Goal: Check status: Check status

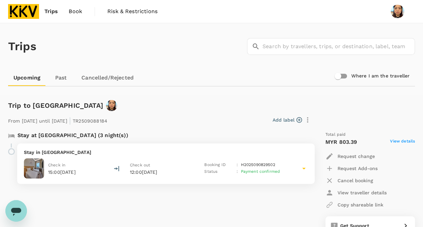
click at [67, 79] on link "Past" at bounding box center [61, 78] width 30 height 16
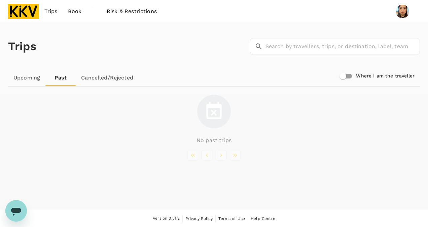
click at [27, 79] on link "Upcoming" at bounding box center [26, 78] width 37 height 16
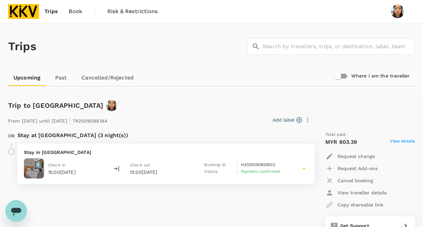
click at [43, 162] on img at bounding box center [34, 168] width 20 height 20
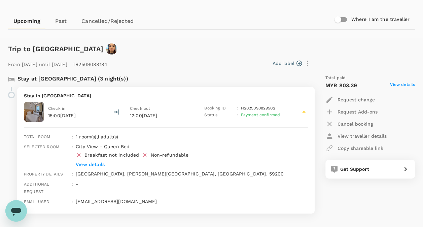
scroll to position [101, 0]
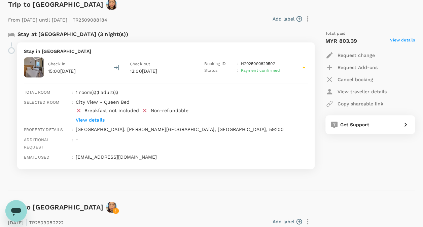
click at [89, 118] on p "View details" at bounding box center [182, 120] width 213 height 7
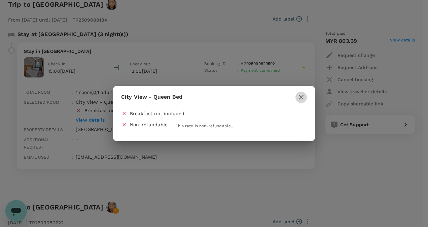
click at [300, 97] on icon "button" at bounding box center [301, 97] width 8 height 8
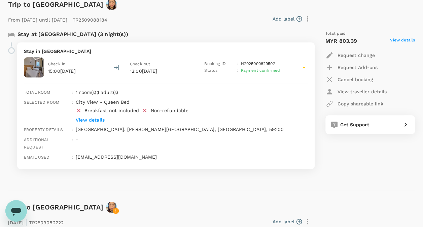
click at [393, 41] on span "View details" at bounding box center [402, 41] width 25 height 8
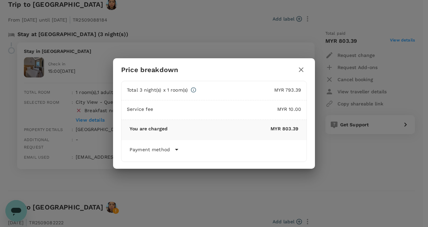
click at [168, 147] on p "Payment method" at bounding box center [150, 149] width 40 height 7
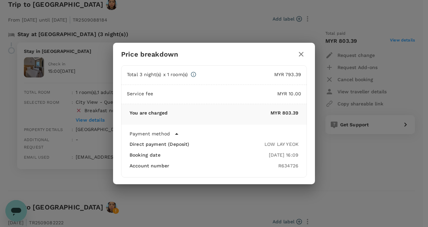
click at [304, 55] on icon "button" at bounding box center [301, 54] width 8 height 8
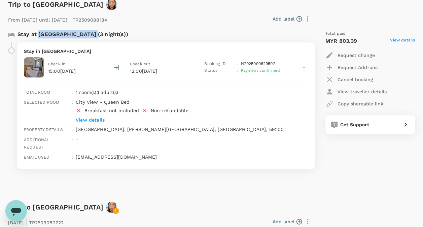
drag, startPoint x: 79, startPoint y: 33, endPoint x: 37, endPoint y: 31, distance: 41.8
click at [37, 31] on p "Stay at [GEOGRAPHIC_DATA] (3 night(s))" at bounding box center [73, 34] width 111 height 8
copy p "Cititel [GEOGRAPHIC_DATA]"
